Goal: Task Accomplishment & Management: Use online tool/utility

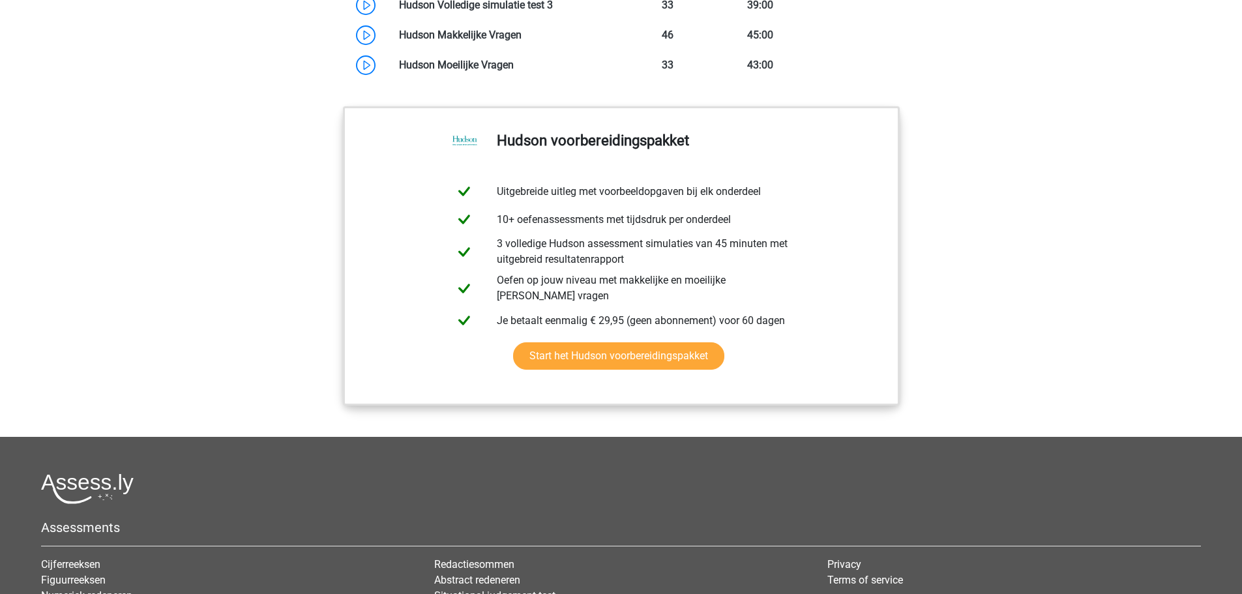
scroll to position [1024, 0]
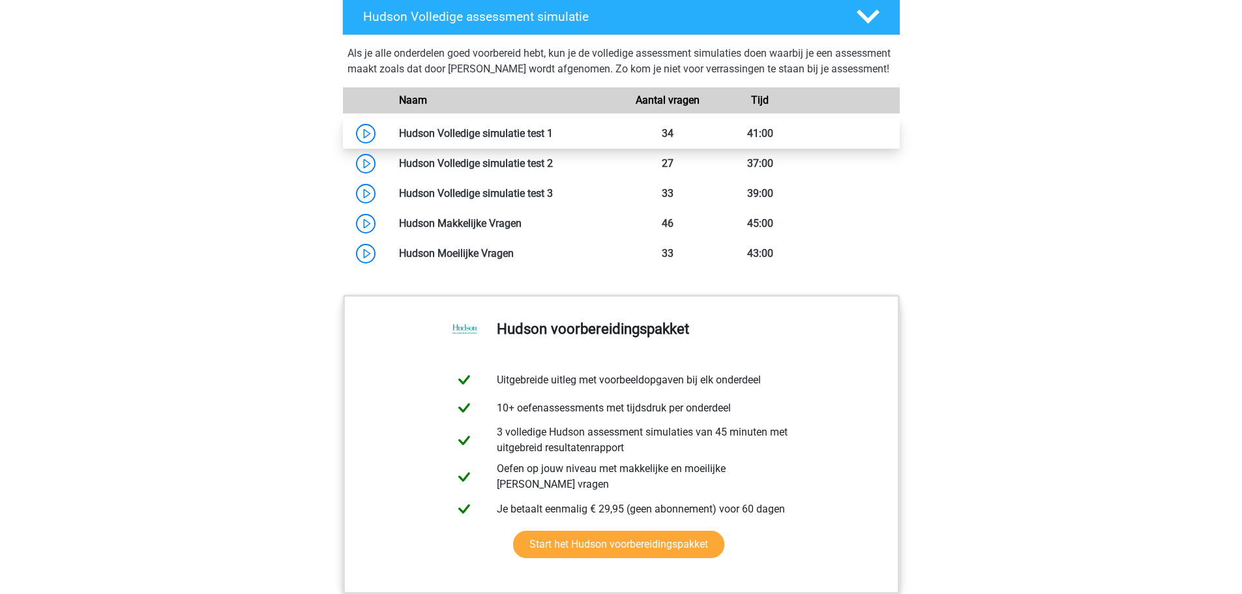
click at [553, 140] on link at bounding box center [553, 133] width 0 height 12
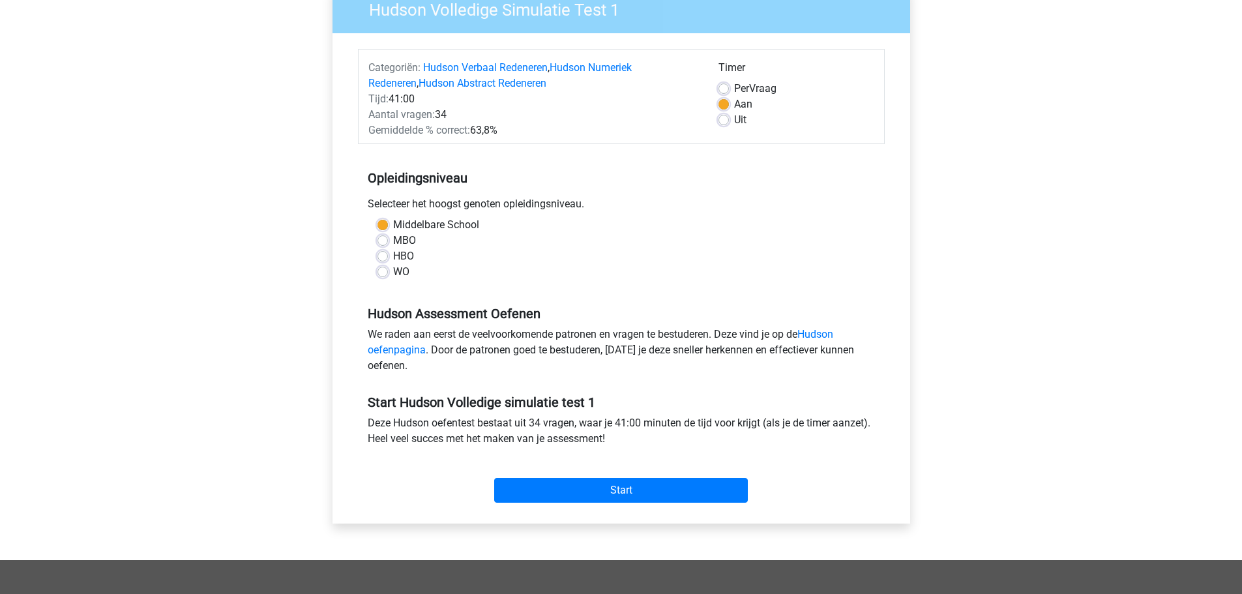
scroll to position [130, 0]
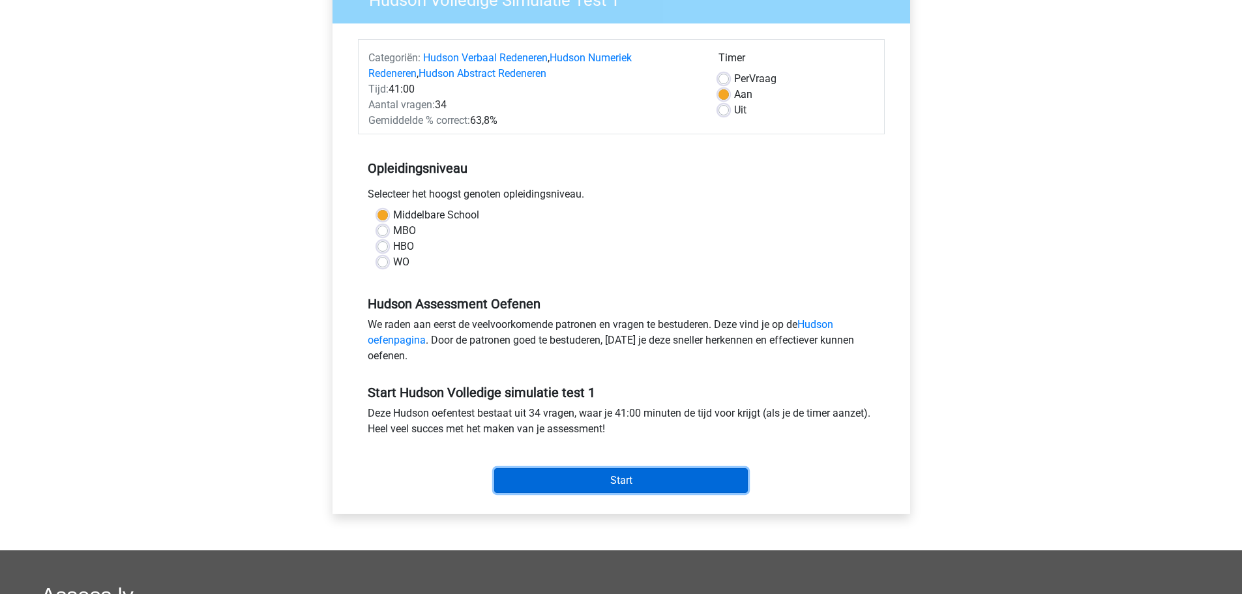
click at [607, 481] on input "Start" at bounding box center [621, 480] width 254 height 25
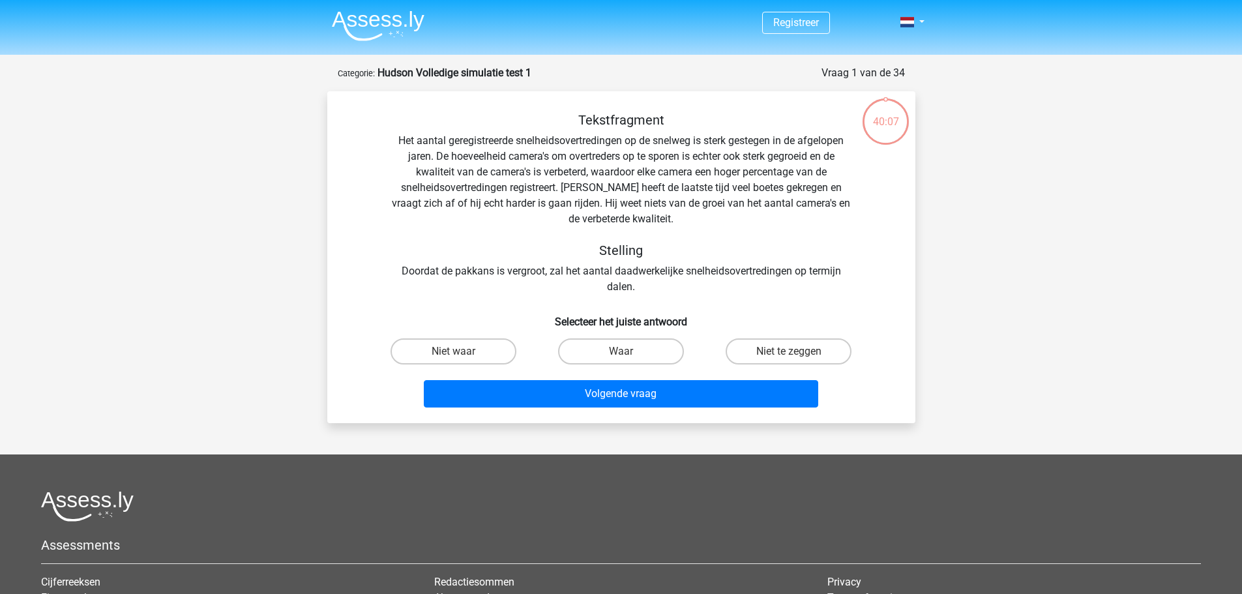
click at [622, 353] on input "Waar" at bounding box center [625, 355] width 8 height 8
radio input "true"
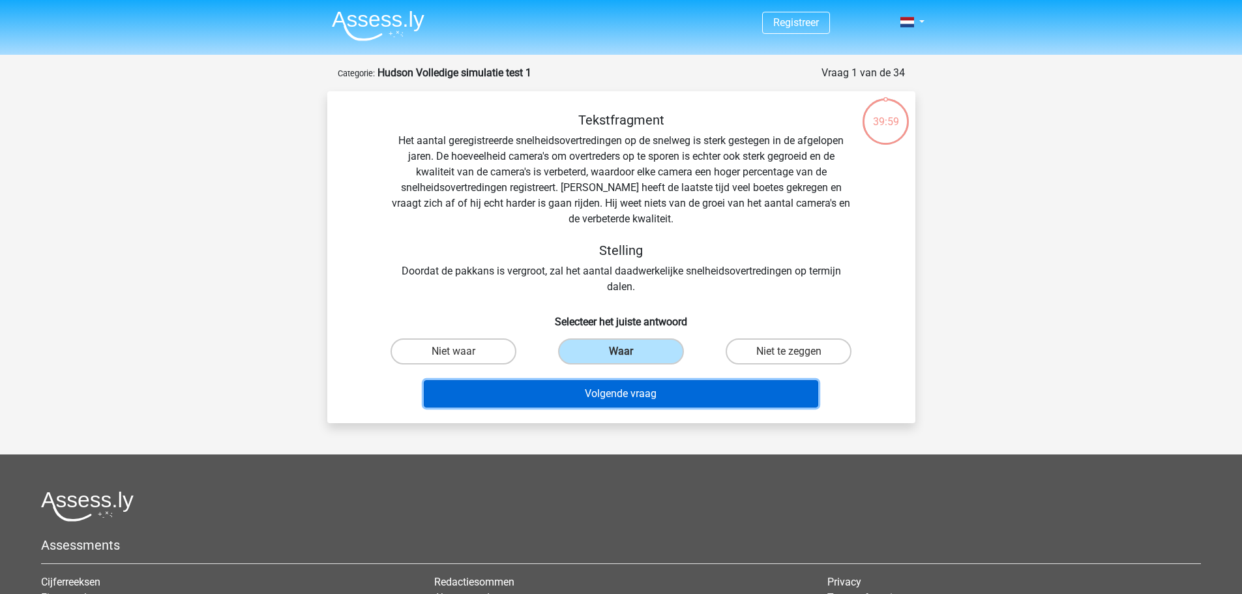
click at [583, 395] on button "Volgende vraag" at bounding box center [621, 393] width 394 height 27
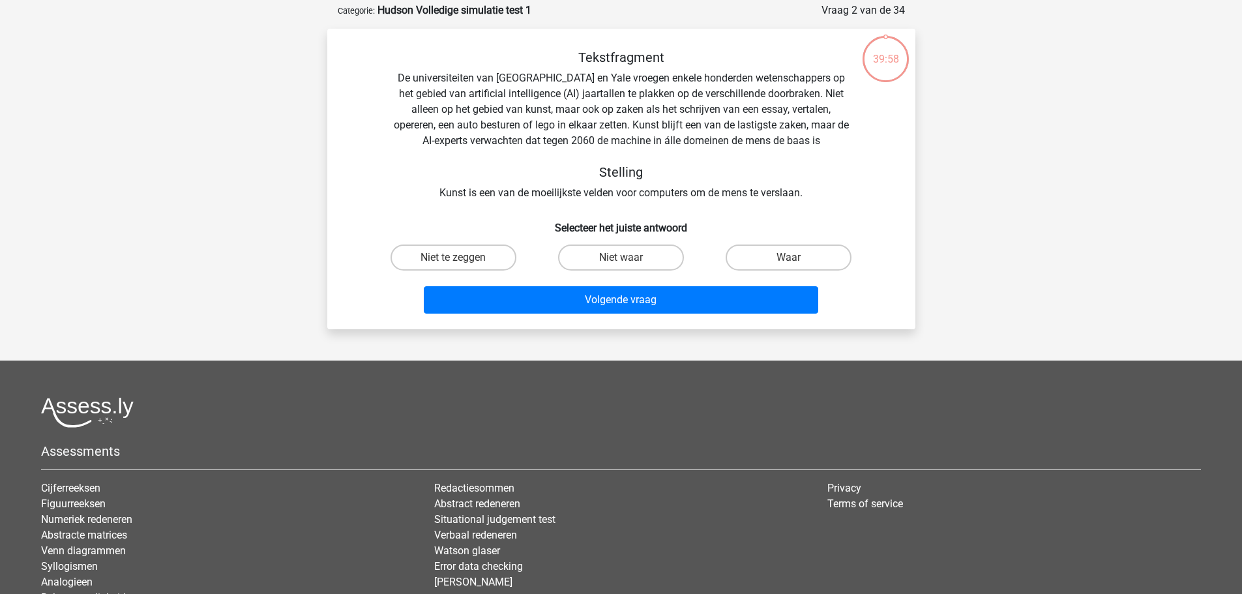
scroll to position [65, 0]
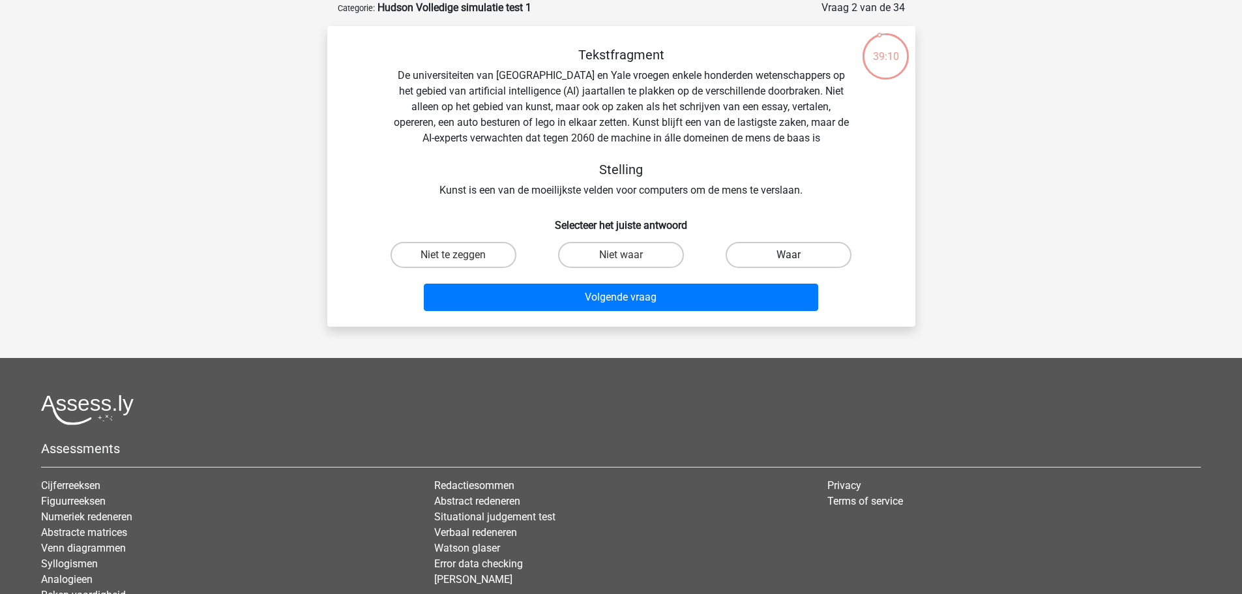
click at [784, 264] on label "Waar" at bounding box center [789, 255] width 126 height 26
click at [789, 263] on input "Waar" at bounding box center [793, 259] width 8 height 8
radio input "true"
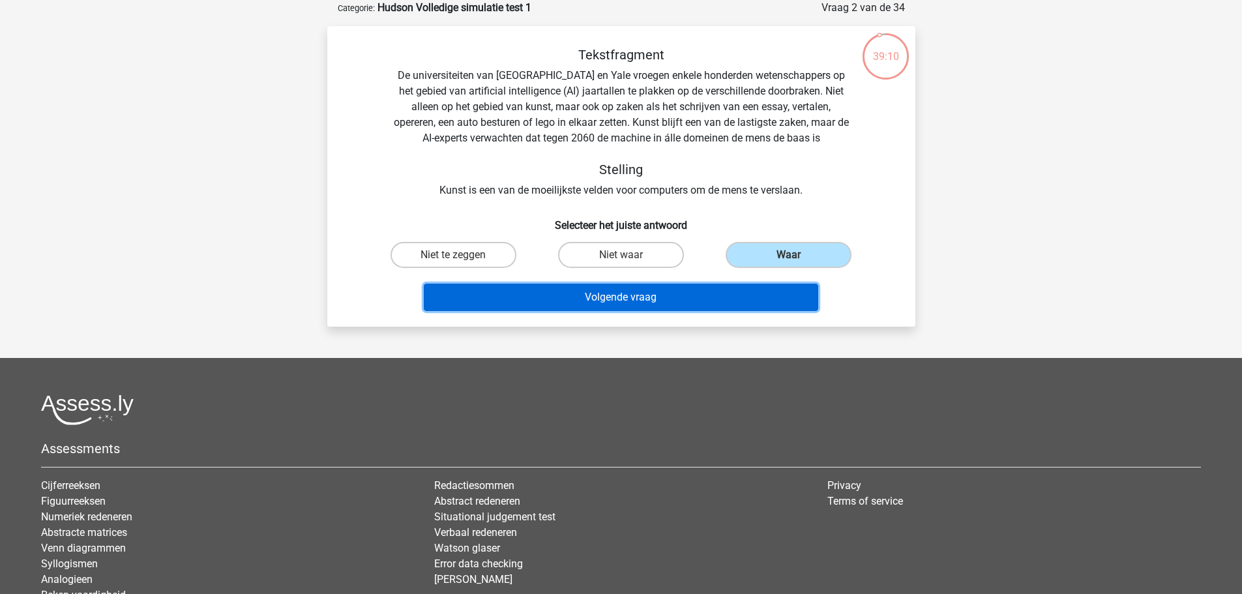
click at [666, 298] on button "Volgende vraag" at bounding box center [621, 297] width 394 height 27
